Goal: Transaction & Acquisition: Purchase product/service

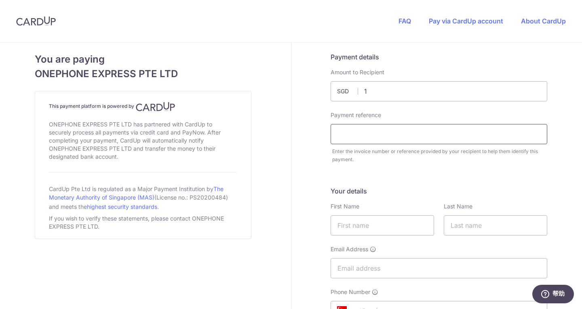
type input "1.00"
click at [377, 140] on input "text" at bounding box center [439, 134] width 217 height 20
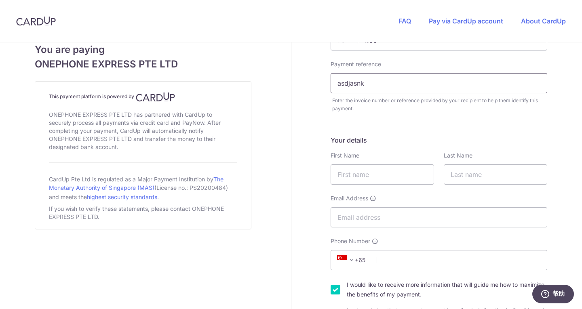
scroll to position [81, 0]
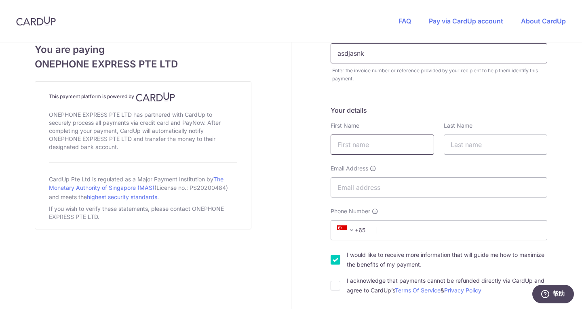
type input "asdjasnk"
click at [387, 138] on input "text" at bounding box center [383, 145] width 104 height 20
type input "[PERSON_NAME]"
type input "tan"
type input "[EMAIL_ADDRESS][DOMAIN_NAME]"
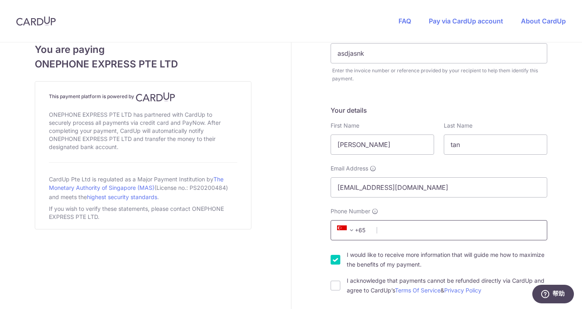
click at [410, 225] on input "Phone Number" at bounding box center [439, 230] width 217 height 20
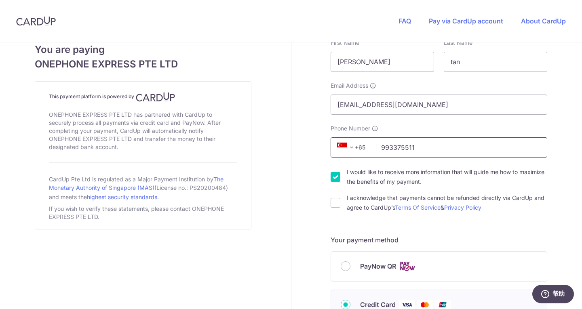
scroll to position [243, 0]
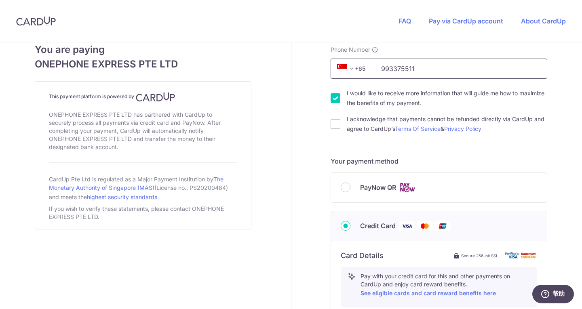
type input "993375511"
click at [334, 94] on input "I would like to receive more information that will guide me how to maximize the…" at bounding box center [336, 98] width 10 height 10
checkbox input "false"
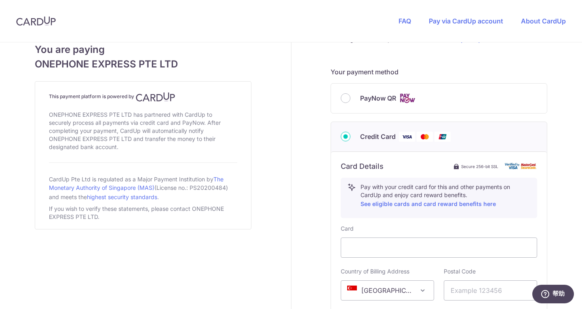
scroll to position [404, 0]
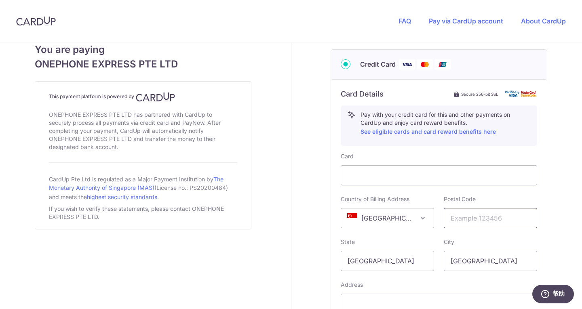
click at [477, 212] on input "text" at bounding box center [490, 218] width 93 height 20
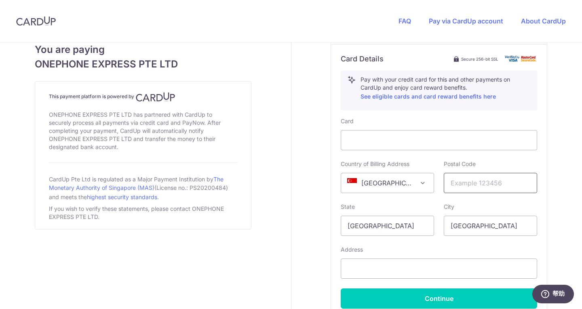
scroll to position [485, 0]
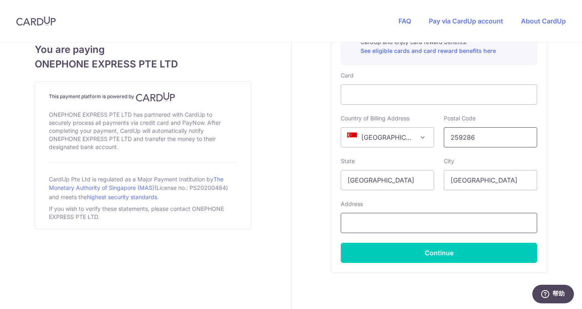
type input "259286"
click at [415, 226] on input "text" at bounding box center [439, 223] width 197 height 20
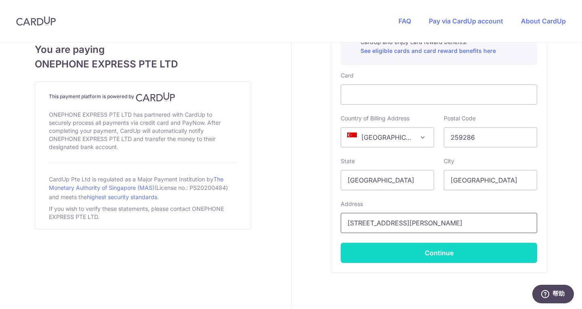
type input "[STREET_ADDRESS][PERSON_NAME]"
click at [413, 251] on button "Continue" at bounding box center [439, 253] width 197 height 20
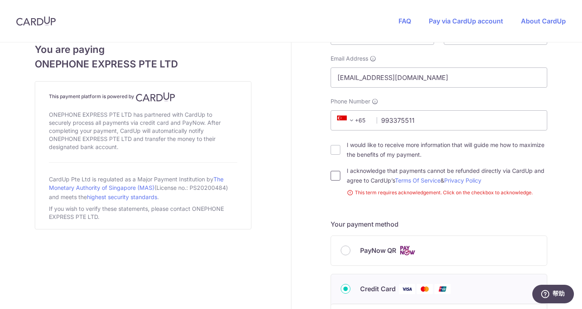
click at [331, 173] on input "I acknowledge that payments cannot be refunded directly via CardUp and agree to…" at bounding box center [336, 176] width 10 height 10
checkbox input "true"
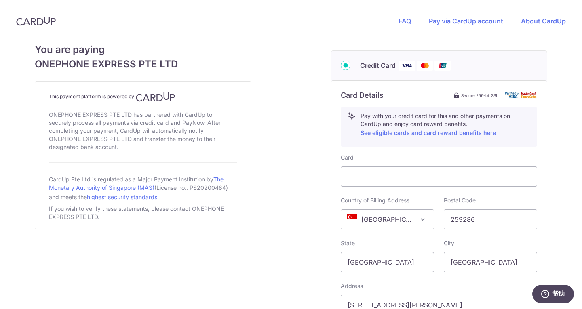
scroll to position [474, 0]
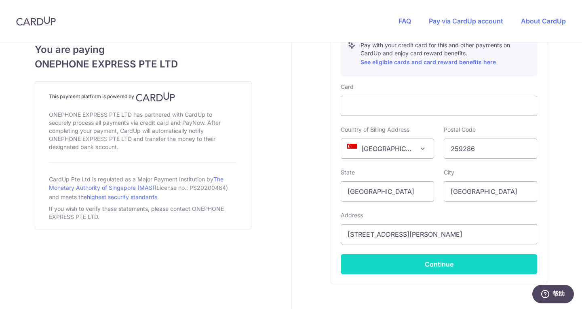
click at [415, 262] on button "Continue" at bounding box center [439, 264] width 197 height 20
type input "**** 8413"
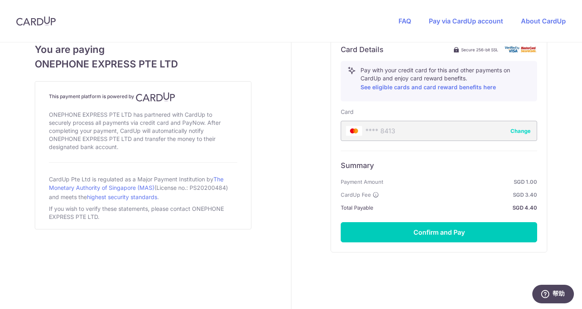
scroll to position [461, 0]
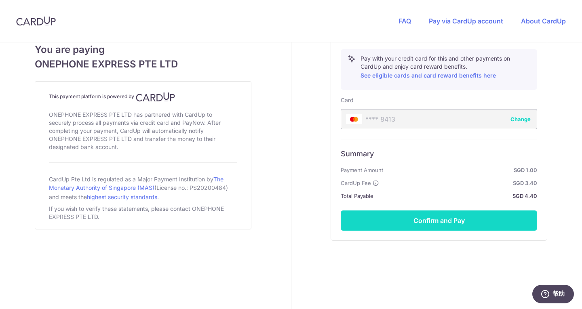
click at [421, 216] on button "Confirm and Pay" at bounding box center [439, 221] width 197 height 20
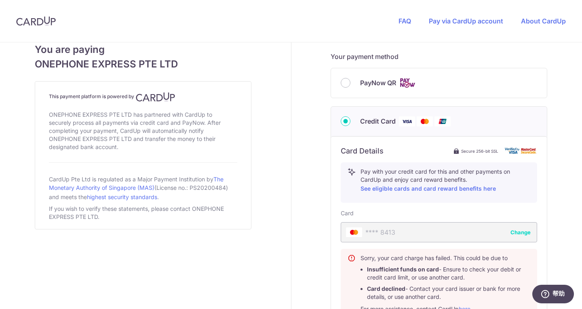
scroll to position [299, 0]
